Goal: Information Seeking & Learning: Learn about a topic

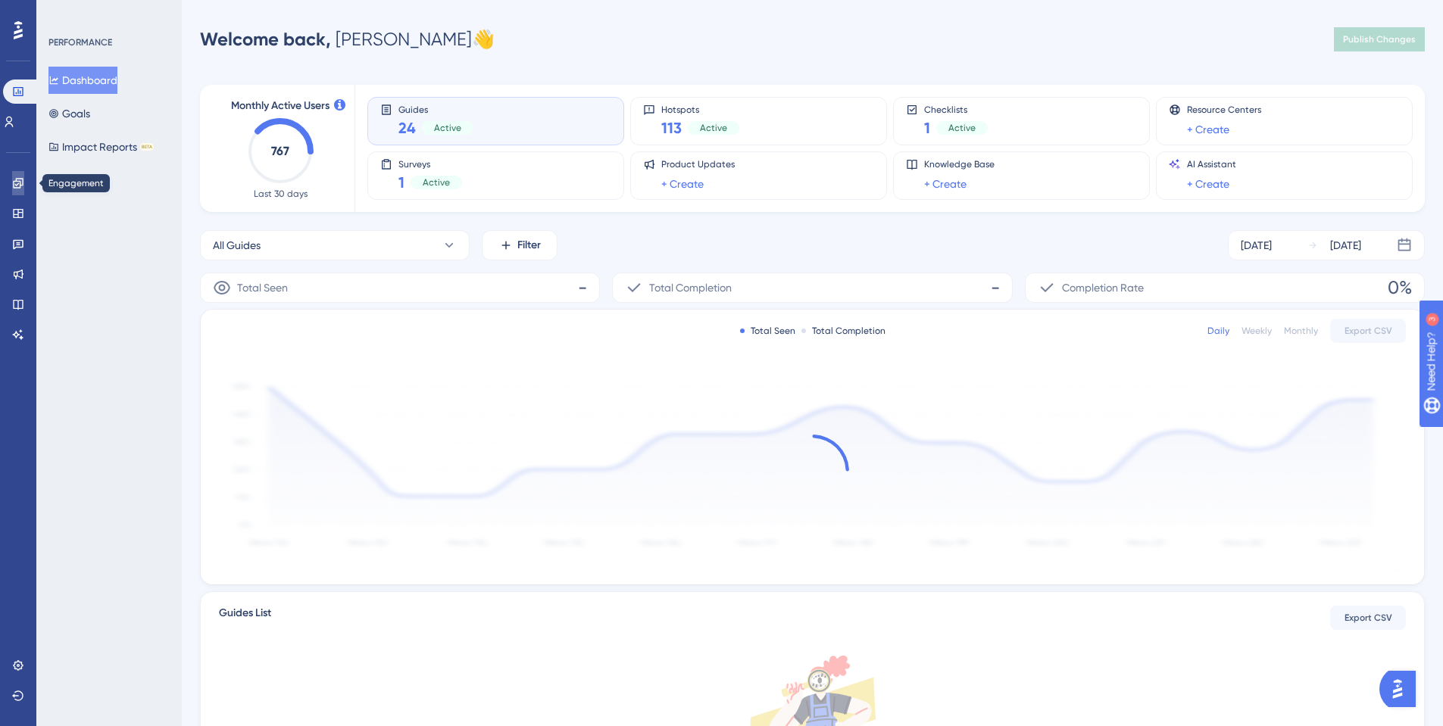
click at [17, 183] on icon at bounding box center [18, 183] width 12 height 12
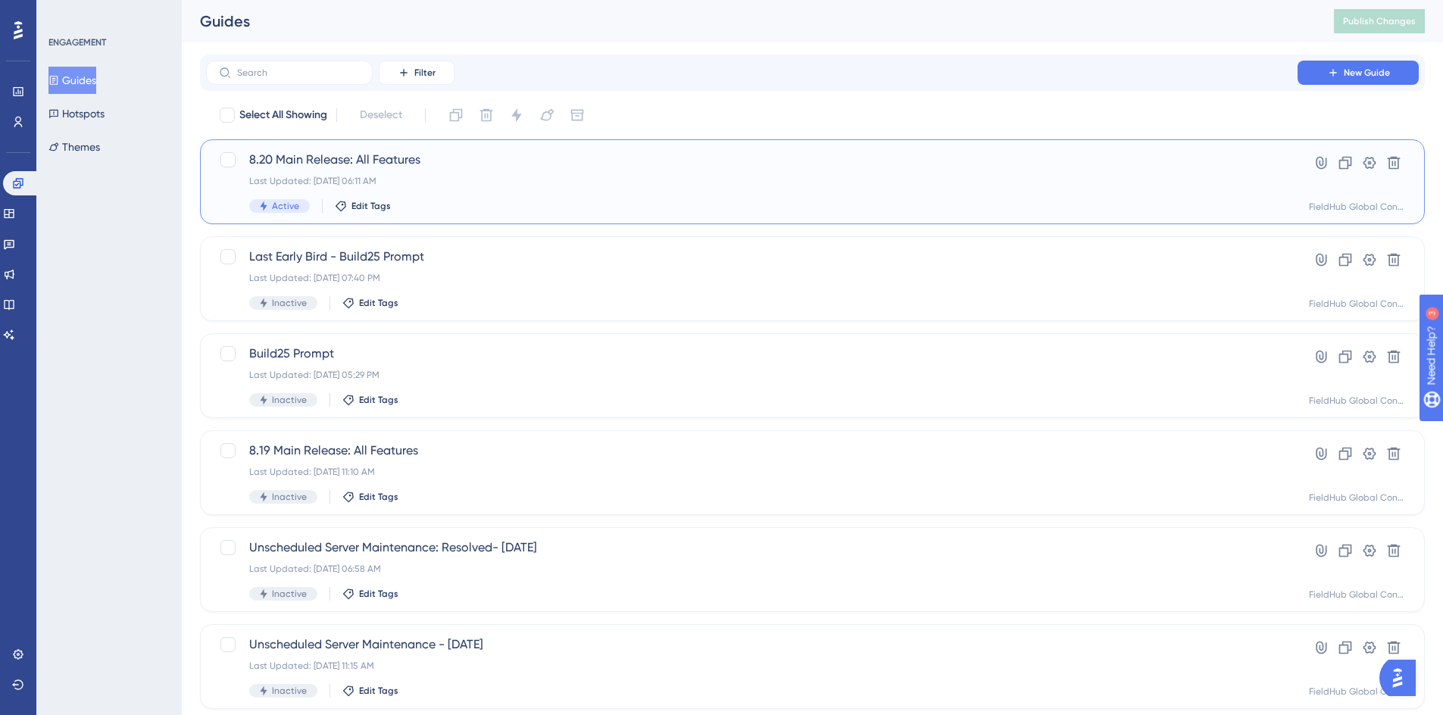
click at [569, 152] on span "8.20 Main Release: All Features" at bounding box center [751, 160] width 1005 height 18
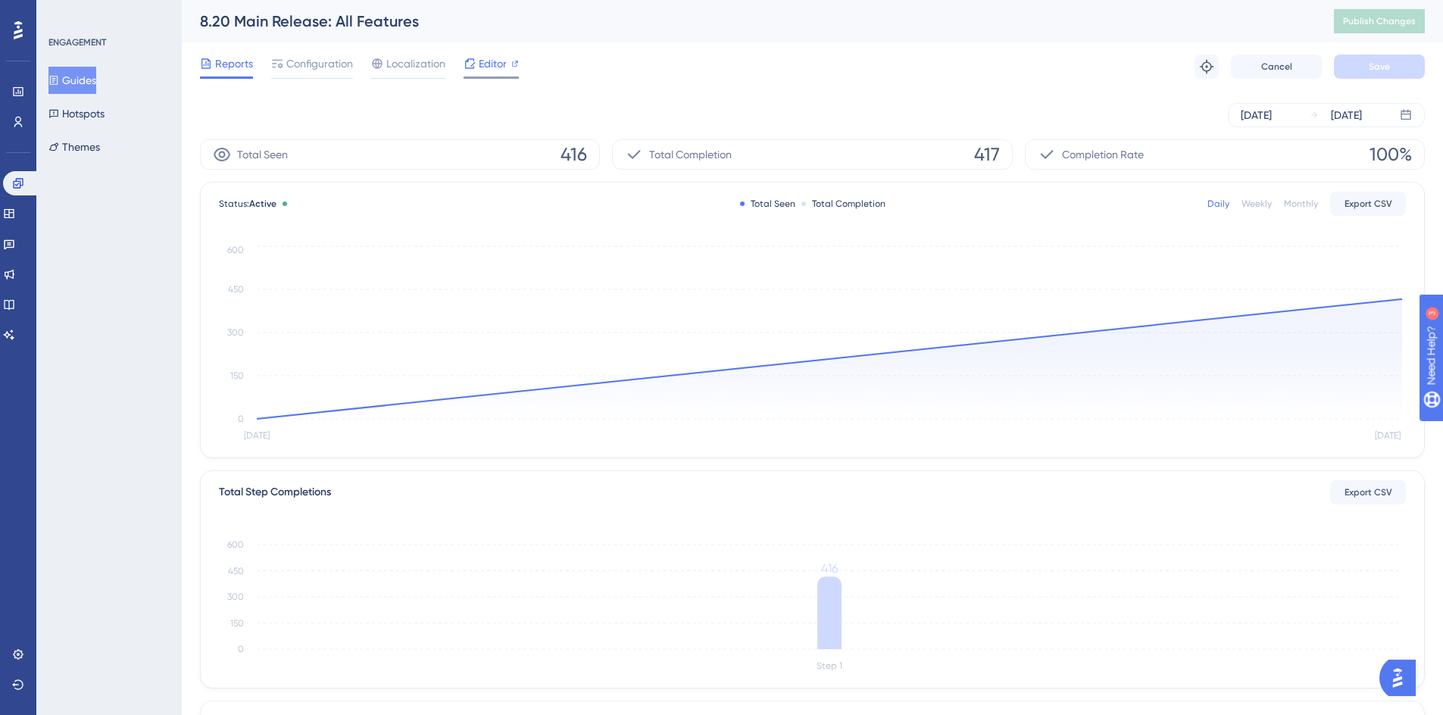
click at [490, 64] on span "Editor" at bounding box center [493, 64] width 28 height 18
